Goal: Use online tool/utility: Utilize a website feature to perform a specific function

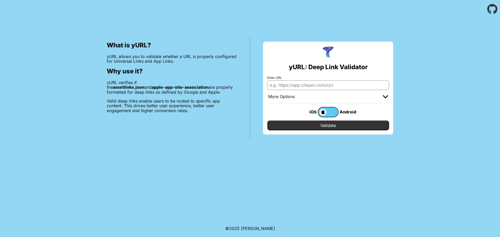
click at [322, 112] on span at bounding box center [322, 112] width 8 height 7
click at [0, 0] on input "checkbox" at bounding box center [0, 0] width 0 height 0
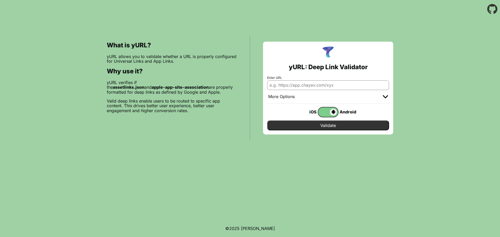
click at [321, 84] on input "Enter URL" at bounding box center [328, 84] width 122 height 9
type input "s"
type input "https://ostk-prioprivat-web.infosysco.ru/"
click at [328, 126] on input "Validate" at bounding box center [328, 126] width 122 height 10
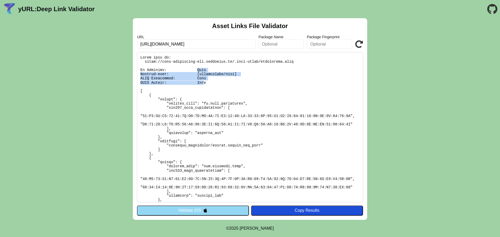
drag, startPoint x: 202, startPoint y: 71, endPoint x: 204, endPoint y: 82, distance: 11.9
click at [204, 82] on pre at bounding box center [250, 127] width 226 height 151
click at [206, 132] on pre at bounding box center [250, 127] width 226 height 151
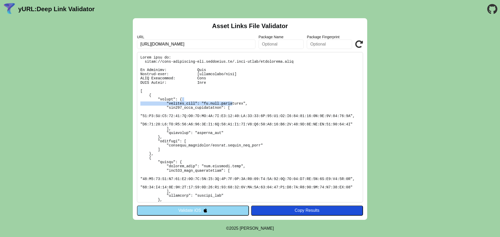
drag, startPoint x: 196, startPoint y: 100, endPoint x: 224, endPoint y: 114, distance: 31.1
click at [234, 102] on pre at bounding box center [250, 127] width 226 height 151
drag, startPoint x: 219, startPoint y: 114, endPoint x: 181, endPoint y: 122, distance: 39.0
click at [219, 115] on pre at bounding box center [250, 127] width 226 height 151
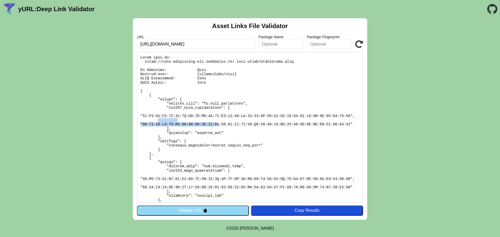
drag, startPoint x: 164, startPoint y: 122, endPoint x: 218, endPoint y: 123, distance: 53.7
click at [218, 123] on pre at bounding box center [250, 127] width 226 height 151
drag, startPoint x: 202, startPoint y: 74, endPoint x: 226, endPoint y: 74, distance: 24.0
click at [226, 74] on pre at bounding box center [250, 127] width 226 height 151
click at [281, 44] on input "text" at bounding box center [281, 44] width 45 height 9
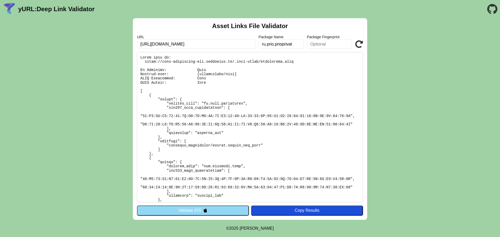
type input "ru.prio.prioprivat"
click at [321, 45] on input "text" at bounding box center [329, 44] width 45 height 9
paste input "77:E0:FA:E9:83:74:4E:D8:9E:FD:9A:1F:E7:90:23:EF:84:32:5D:34:F4:E5:E6:57:62:39:8…"
type input "77:E0:FA:E9:83:74:4E:D8:9E:FD:9A:1F:E7:90:23:EF:84:32:5D:34:F4:E5:E6:57:62:39:8…"
click at [359, 47] on icon at bounding box center [359, 44] width 8 height 8
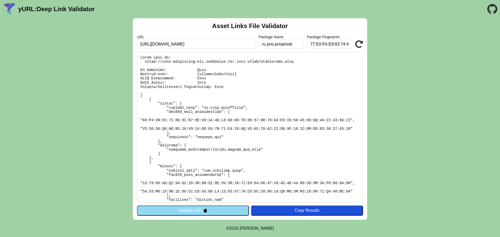
type input "https://ostk-prioprivat-front.infosysco.ru/"
click at [357, 44] on icon at bounding box center [359, 44] width 8 height 8
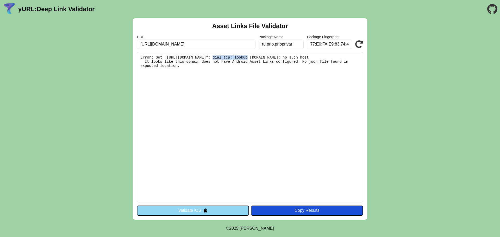
drag, startPoint x: 237, startPoint y: 58, endPoint x: 247, endPoint y: 58, distance: 9.9
click at [247, 58] on pre "Error: Get "[URL][DOMAIN_NAME]": dial tcp: lookup [DOMAIN_NAME]: no such host I…" at bounding box center [250, 127] width 226 height 151
click at [186, 46] on input "[URL][DOMAIN_NAME]" at bounding box center [196, 44] width 119 height 9
type input "[URL][DOMAIN_NAME]"
